Goal: Information Seeking & Learning: Learn about a topic

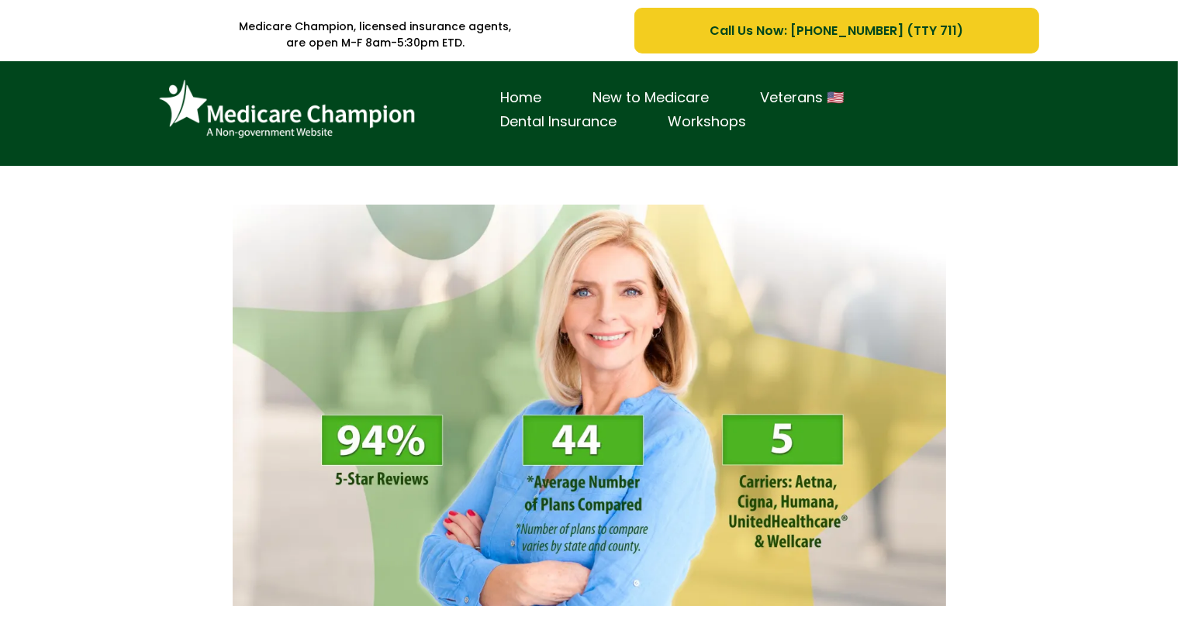
click at [83, 95] on div "Home New to Medicare Veterans 🇺🇸 Dental Insurance Workshops" at bounding box center [589, 113] width 1178 height 105
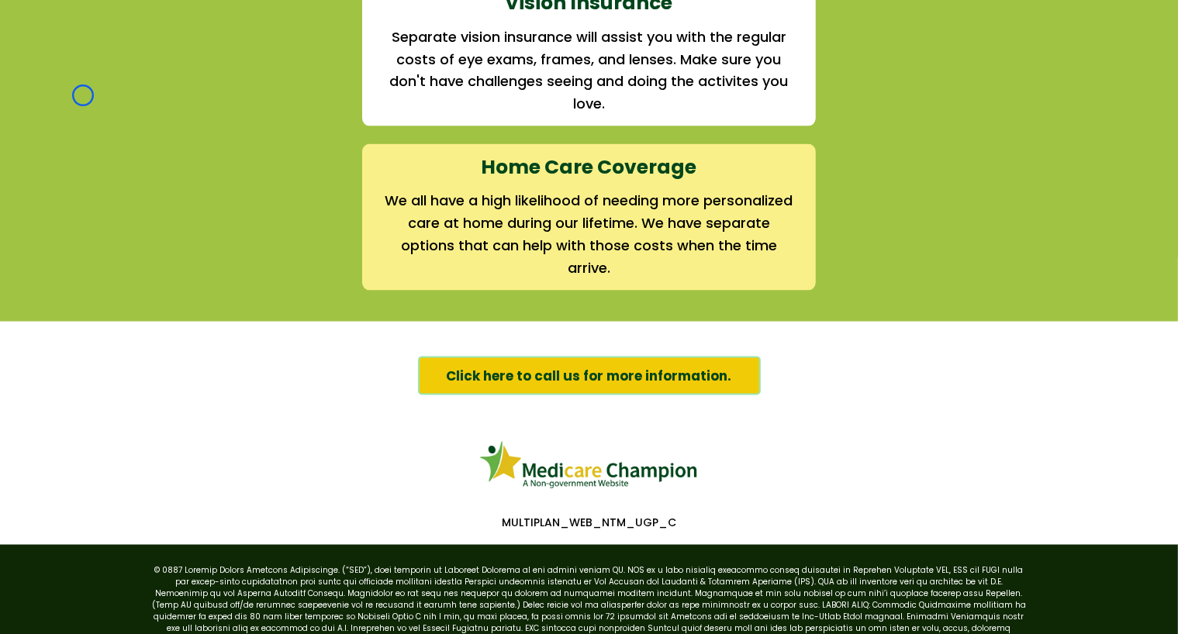
scroll to position [2385, 0]
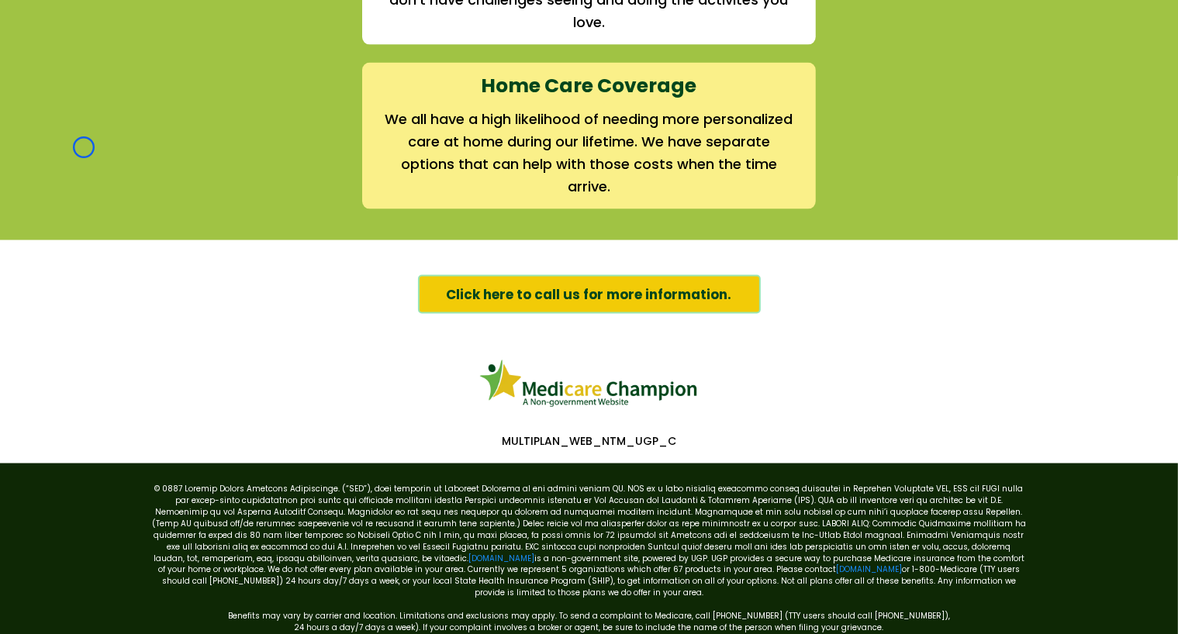
scroll to position [0, 0]
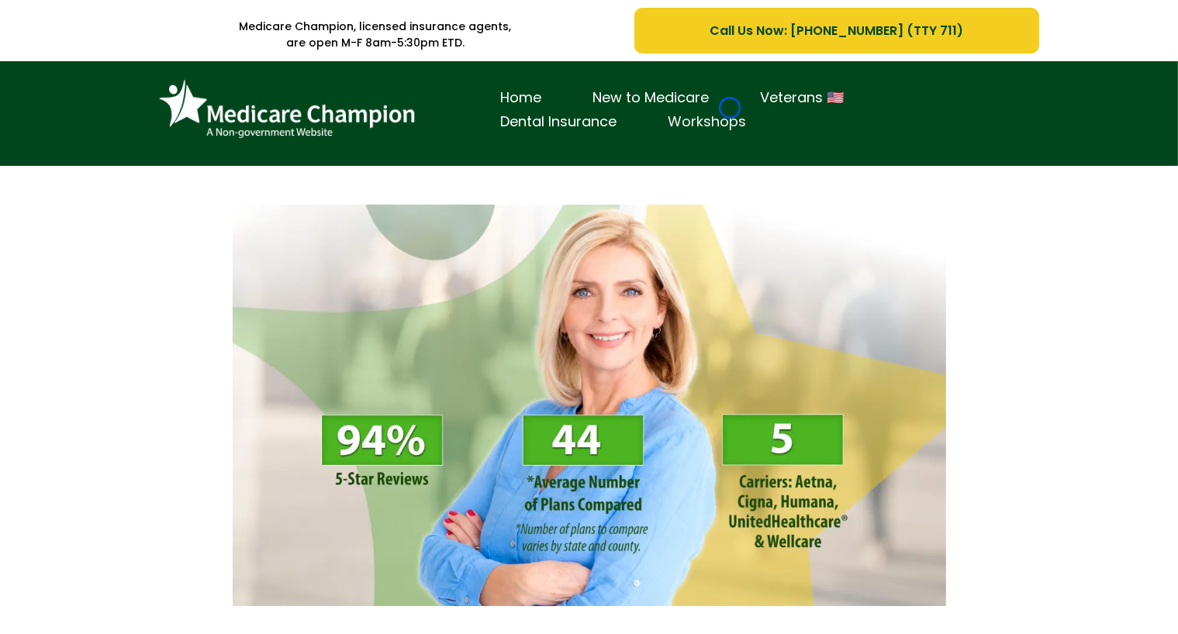
click at [730, 110] on link "Workshops" at bounding box center [707, 122] width 129 height 24
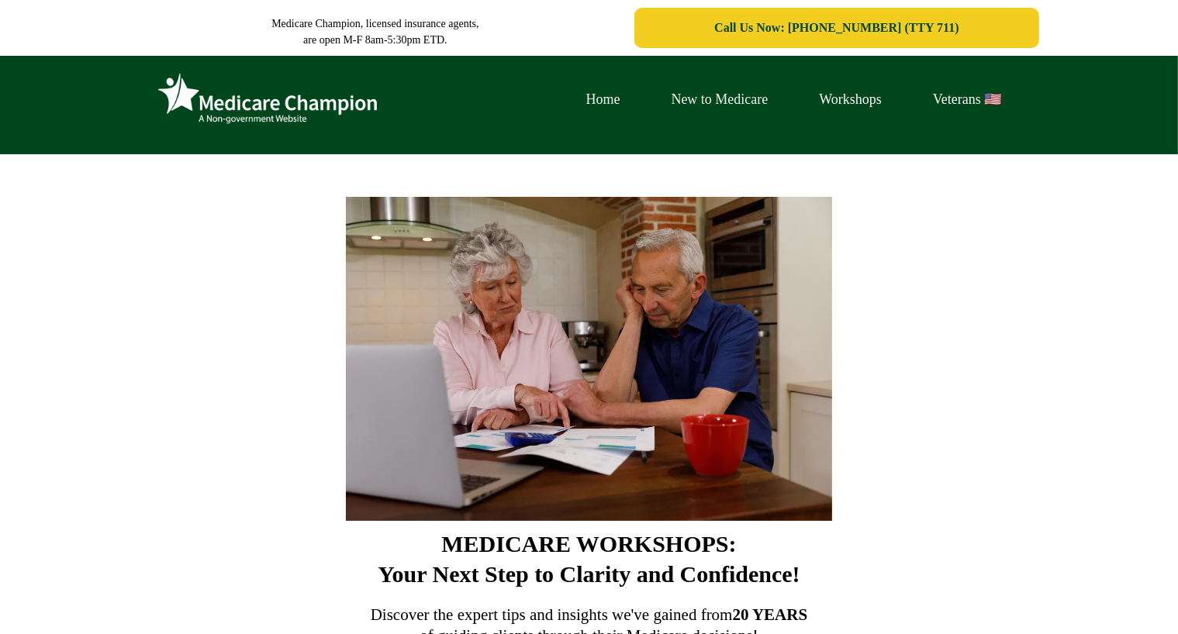
click at [730, 108] on link "New to Medicare" at bounding box center [720, 100] width 148 height 24
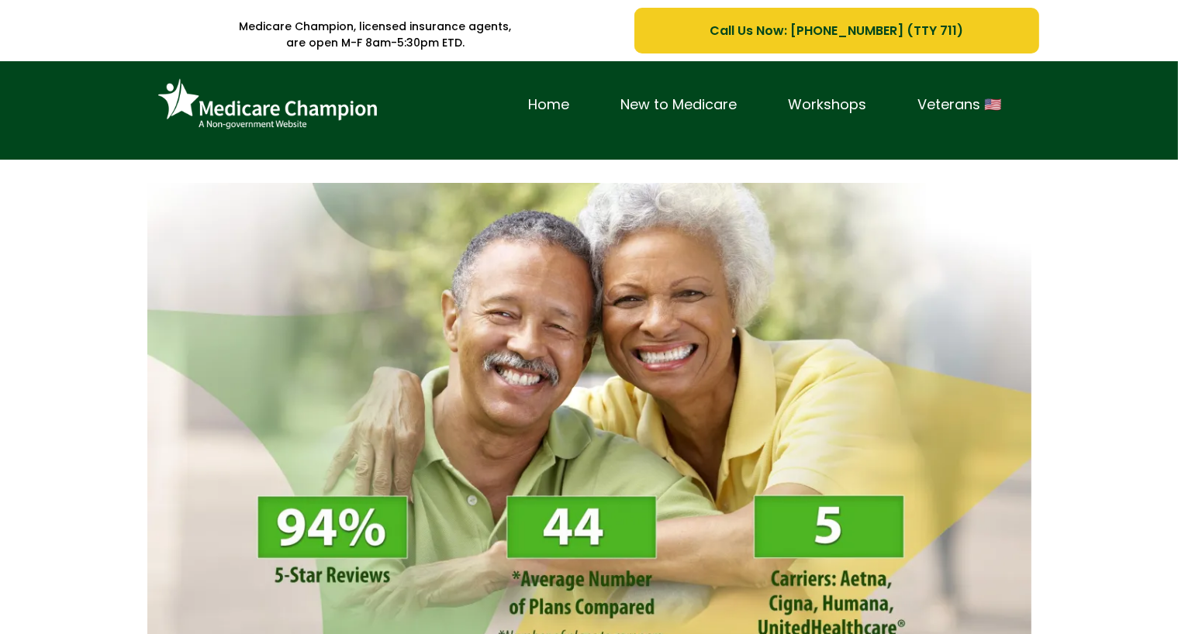
click at [93, 146] on div "Home New to Medicare Workshops Veterans 🇺🇸" at bounding box center [589, 110] width 1178 height 98
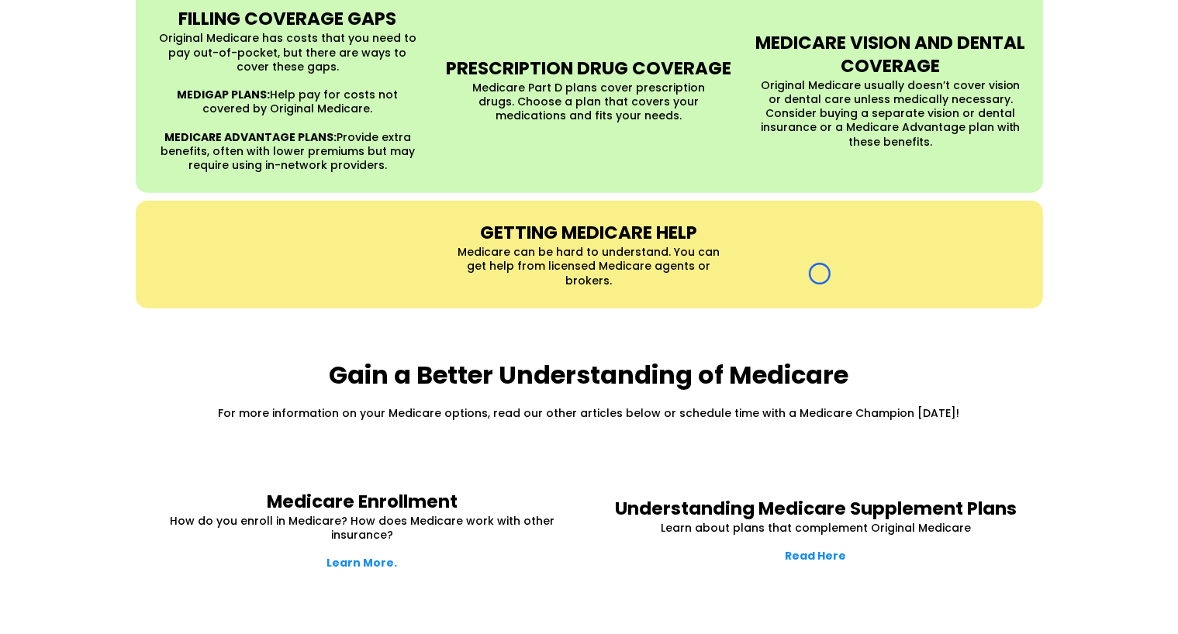
scroll to position [1820, 0]
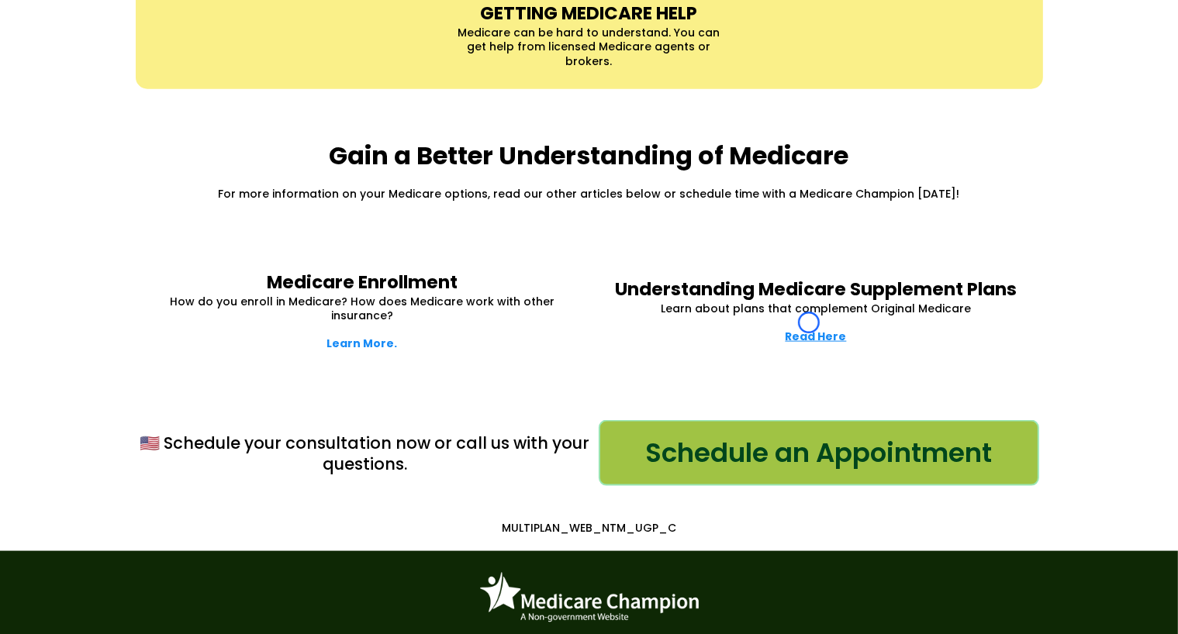
click at [809, 329] on strong "Read Here" at bounding box center [816, 337] width 61 height 16
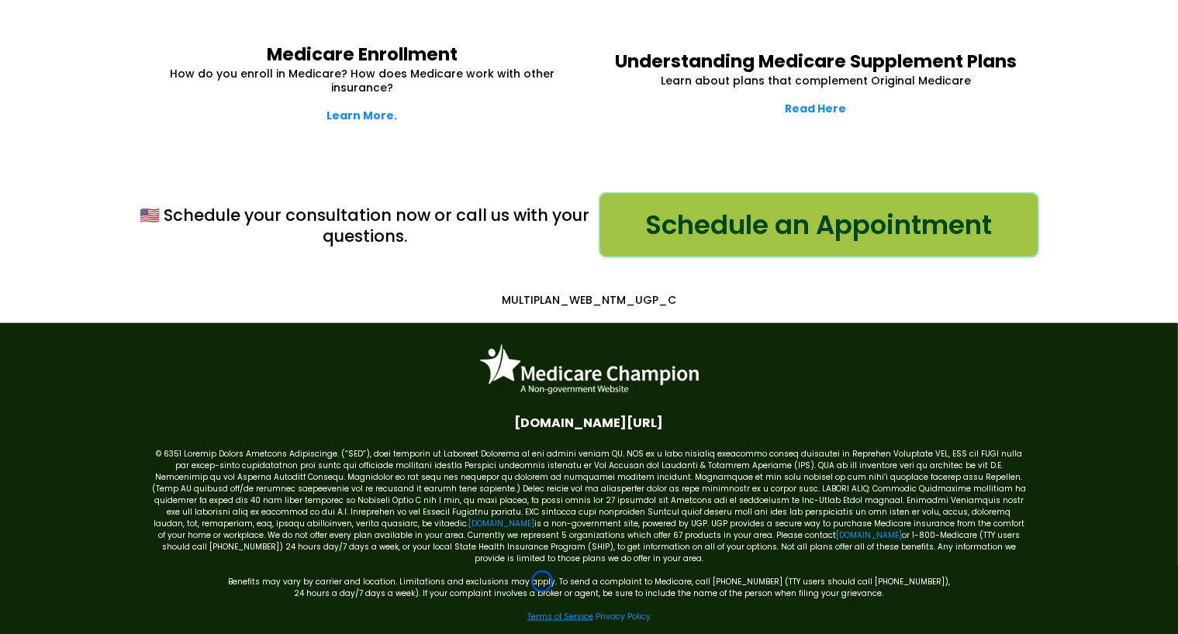
click at [542, 611] on link "Terms of Service" at bounding box center [560, 617] width 66 height 12
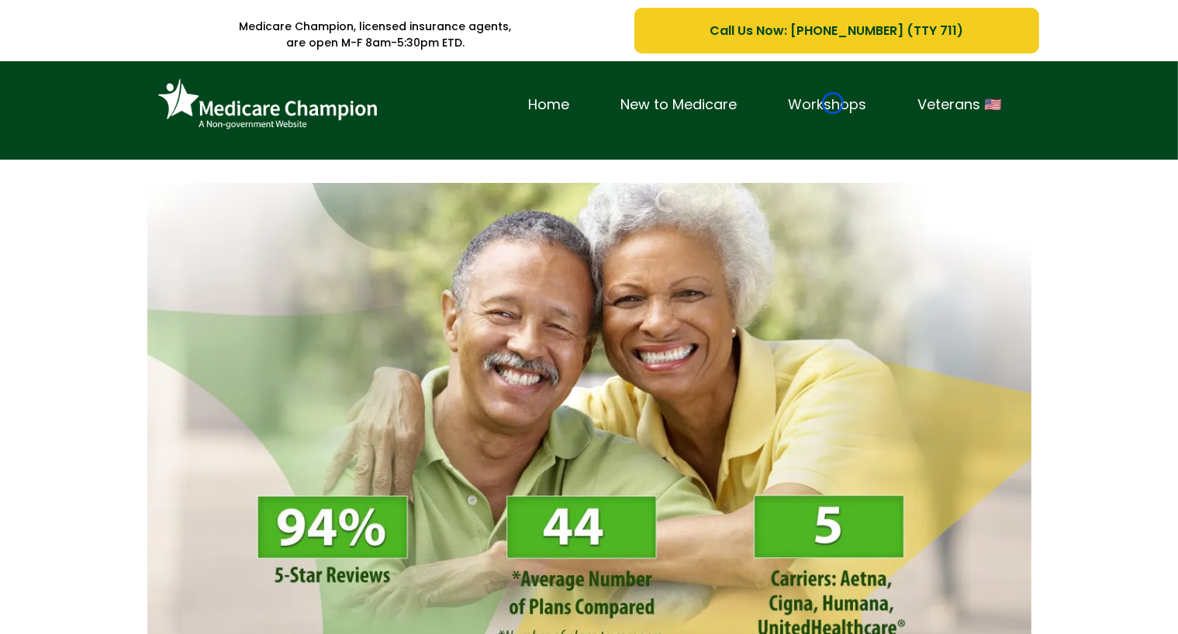
click at [833, 103] on link "Workshops" at bounding box center [827, 105] width 129 height 24
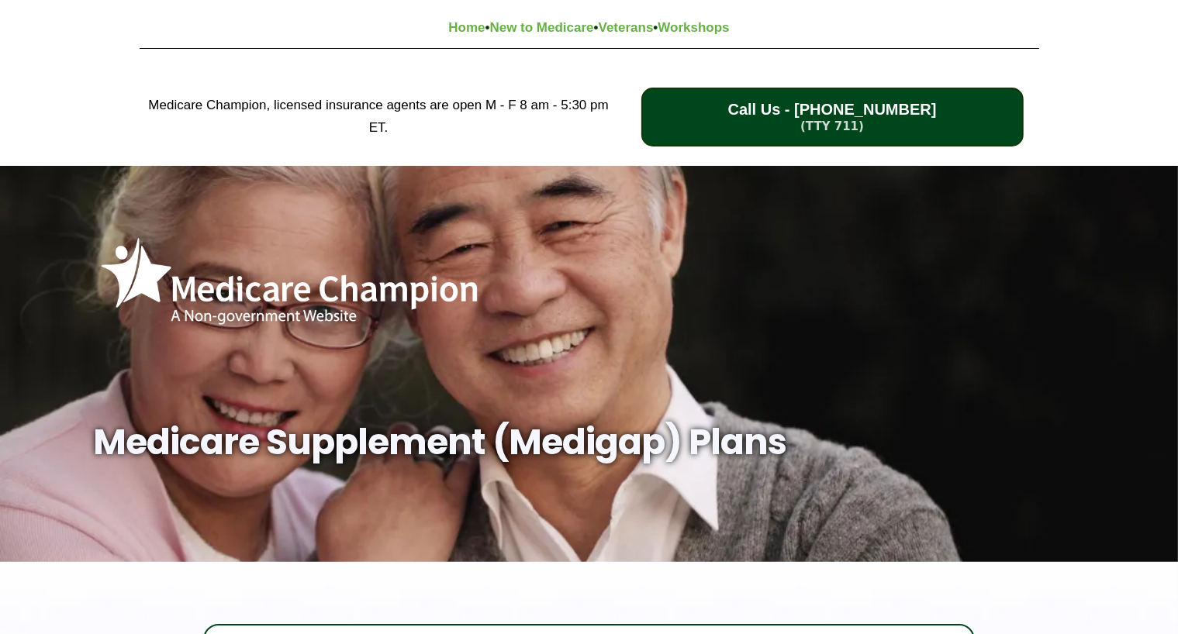
click at [92, 90] on div "Medicare Champion, licensed insurance agents are open M - F 8 am - 5:30 pm ET. …" at bounding box center [589, 117] width 1178 height 98
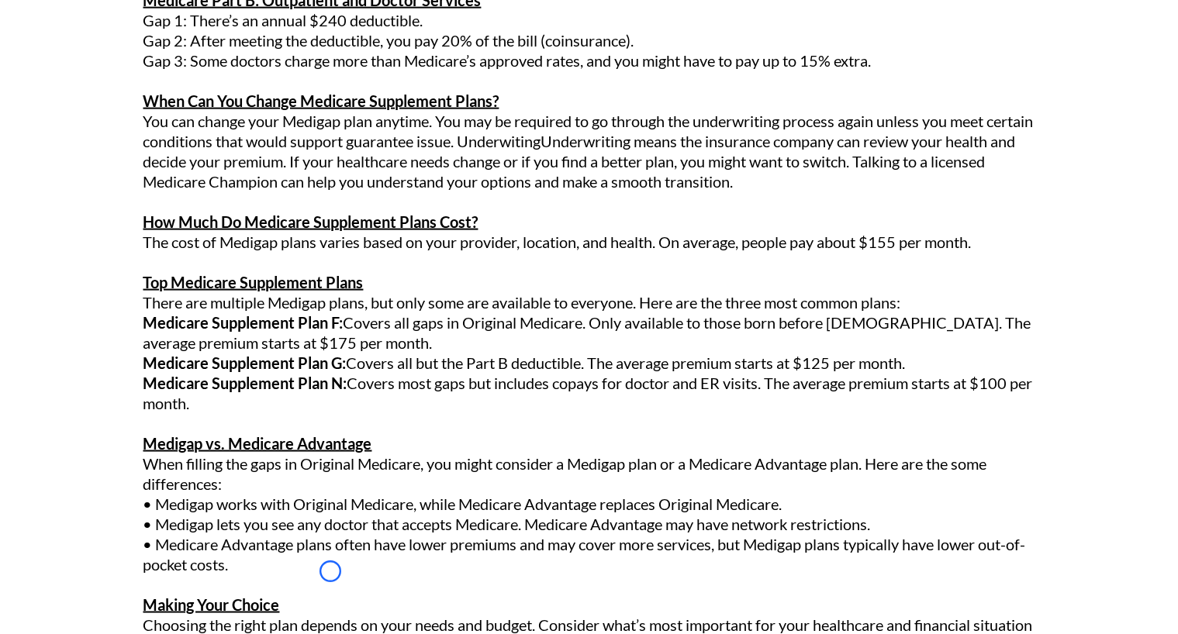
scroll to position [2198, 0]
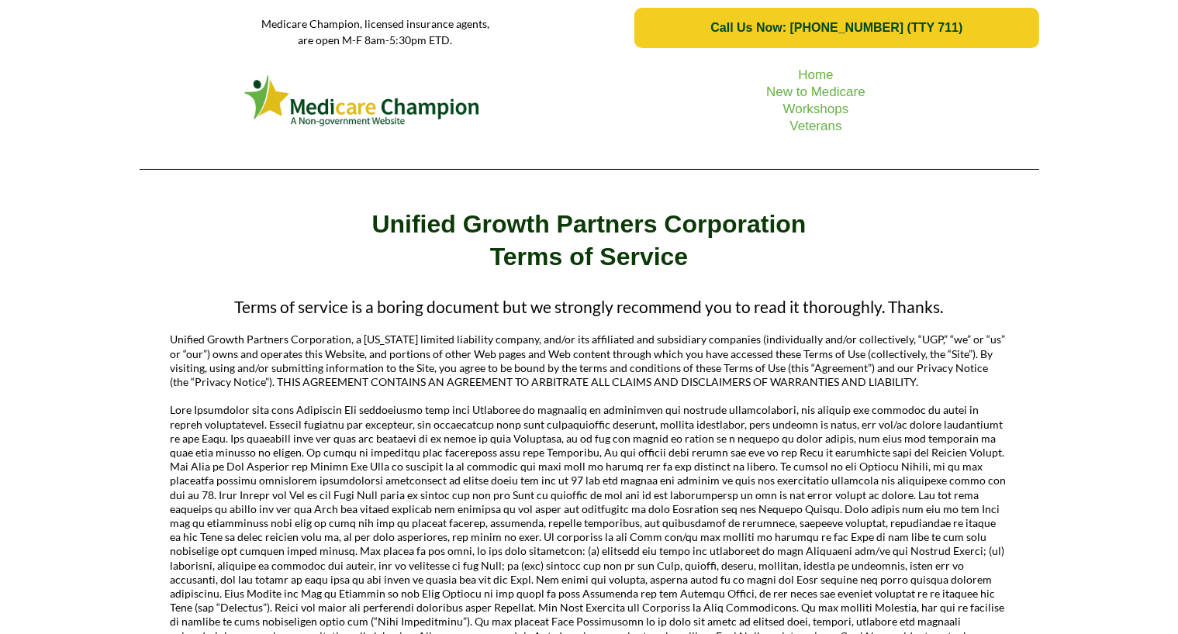
click at [148, 95] on picture at bounding box center [362, 100] width 430 height 59
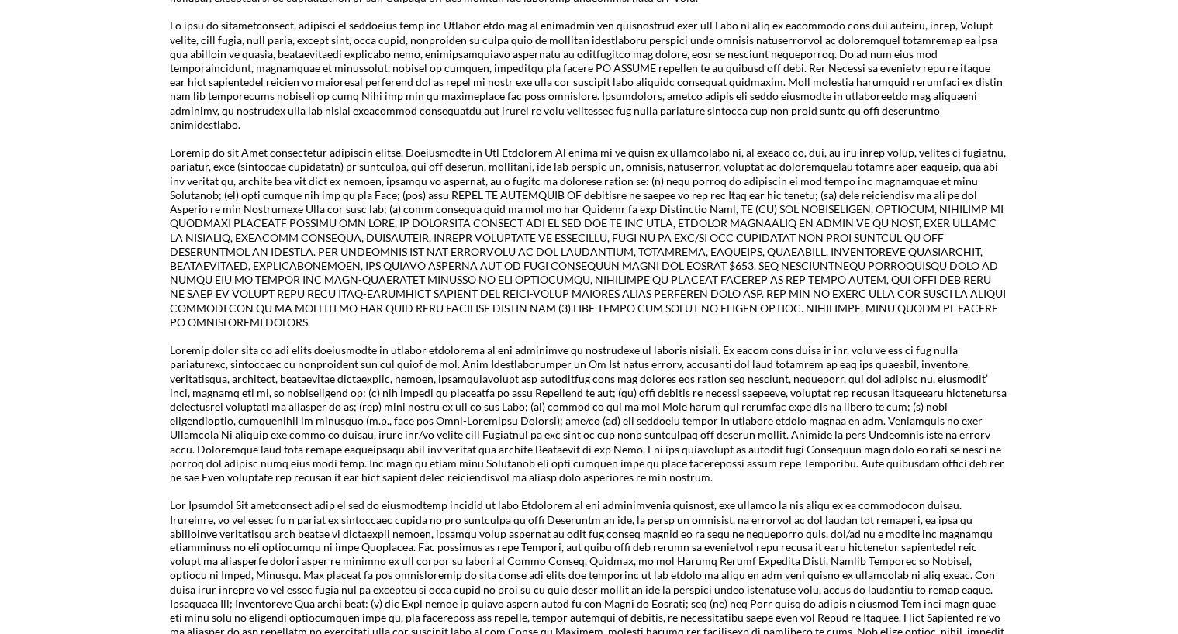
scroll to position [2450, 0]
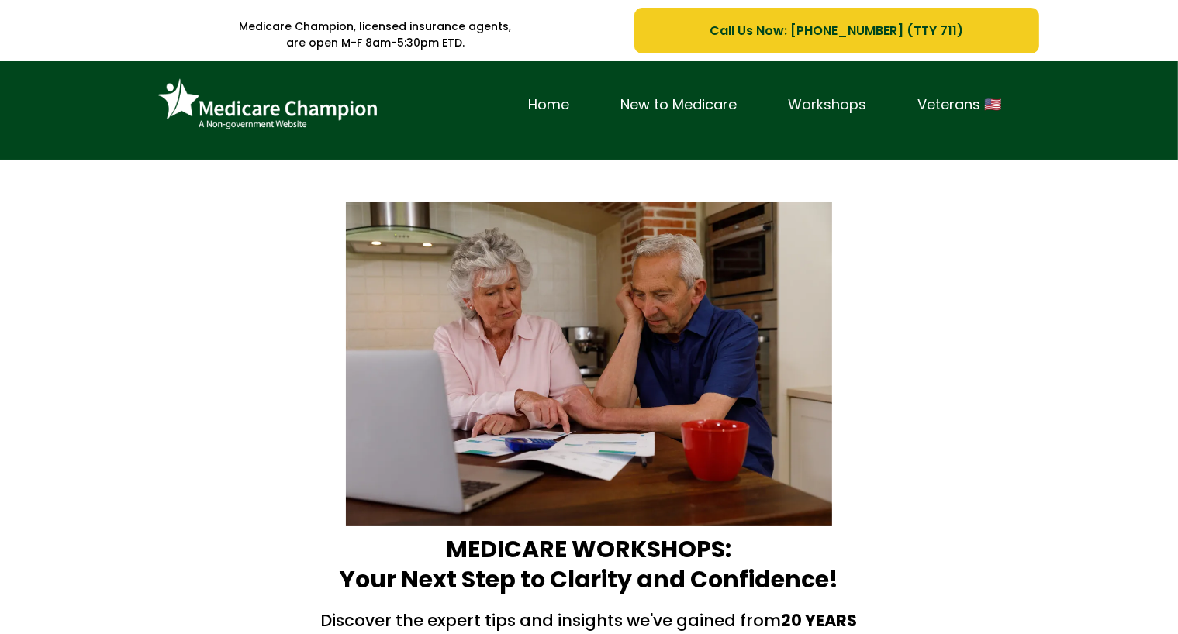
click at [833, 103] on link "Workshops" at bounding box center [827, 105] width 129 height 24
click at [82, 97] on div "Home New to Medicare Workshops Veterans 🇺🇸" at bounding box center [589, 110] width 1178 height 98
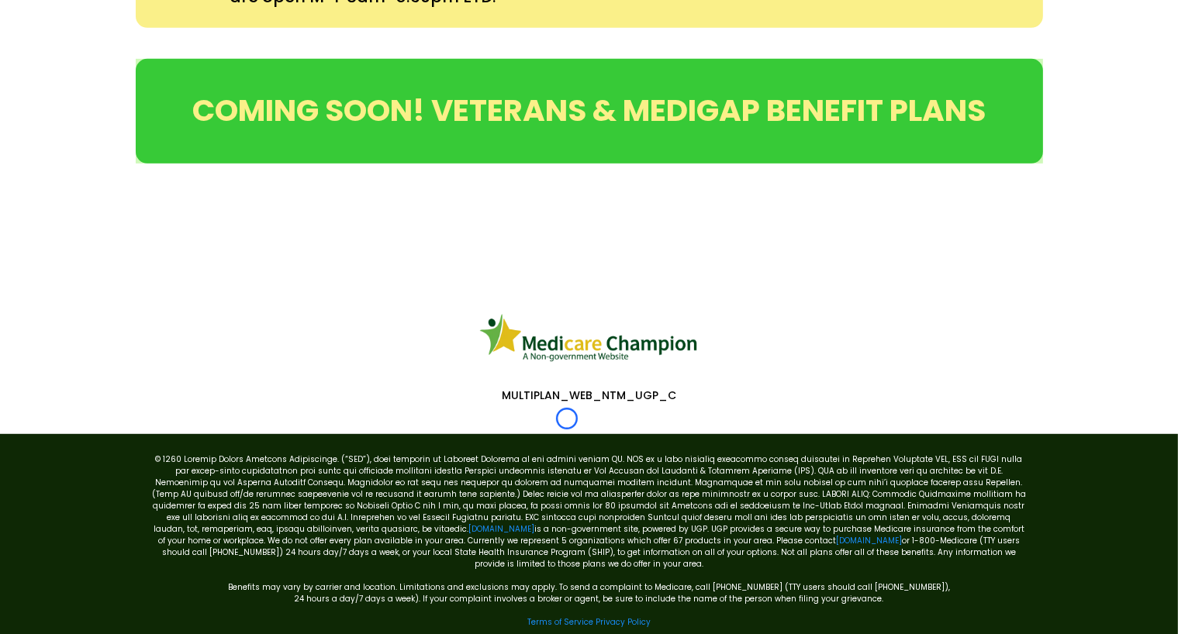
scroll to position [873, 0]
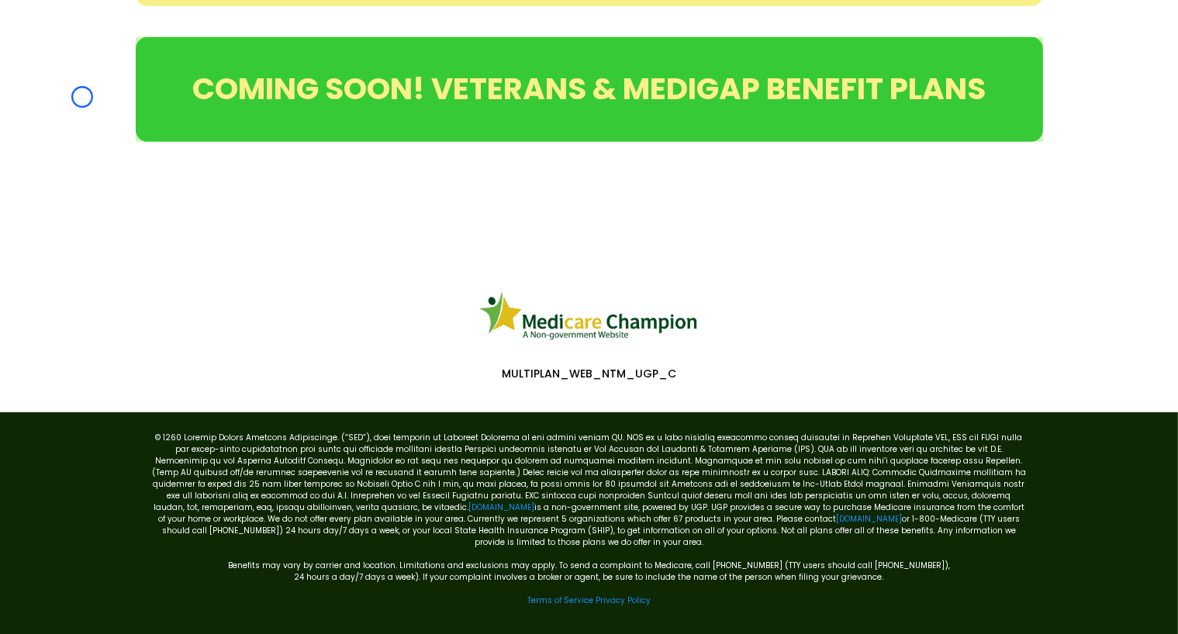
click at [82, 97] on div "COMING SOON! VETERANS & MEDIGAP BENEFIT PLANS" at bounding box center [589, 90] width 1178 height 136
